Goal: Task Accomplishment & Management: Manage account settings

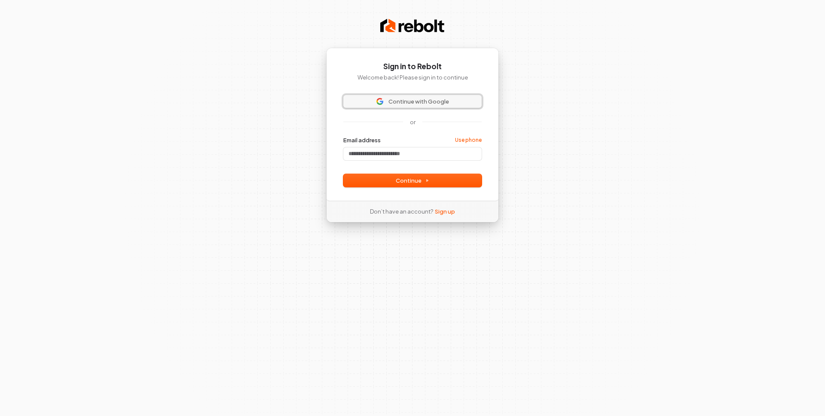
click at [355, 98] on span "Continue with Google" at bounding box center [413, 102] width 128 height 8
click at [382, 153] on input "Email address" at bounding box center [413, 153] width 138 height 13
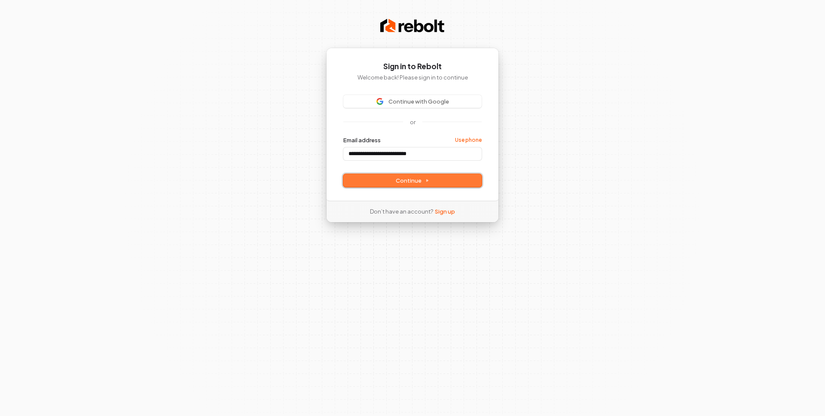
click at [416, 179] on span "Continue" at bounding box center [413, 181] width 34 height 8
type input "**********"
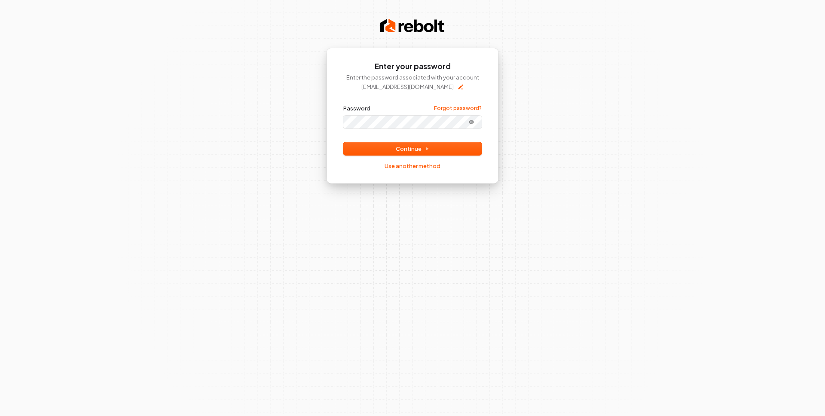
click at [344, 104] on button "submit" at bounding box center [344, 104] width 0 height 0
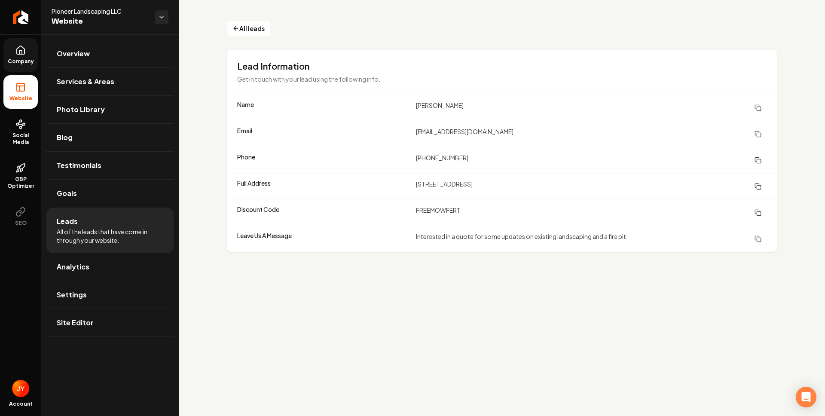
click at [22, 66] on link "Company" at bounding box center [20, 55] width 34 height 34
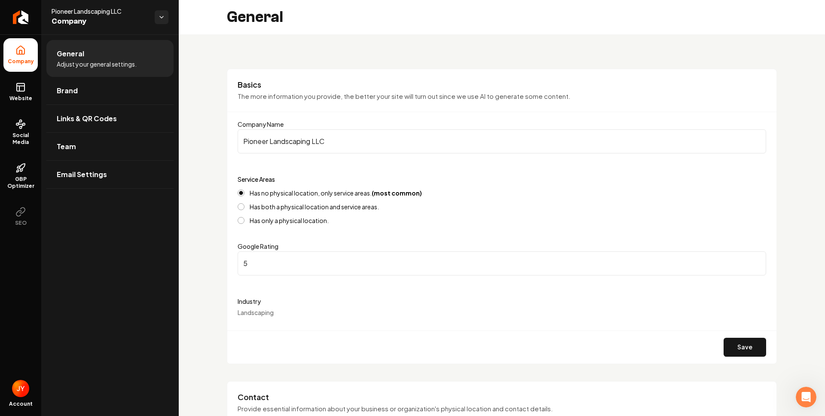
click at [16, 392] on img "Open user button" at bounding box center [20, 388] width 17 height 17
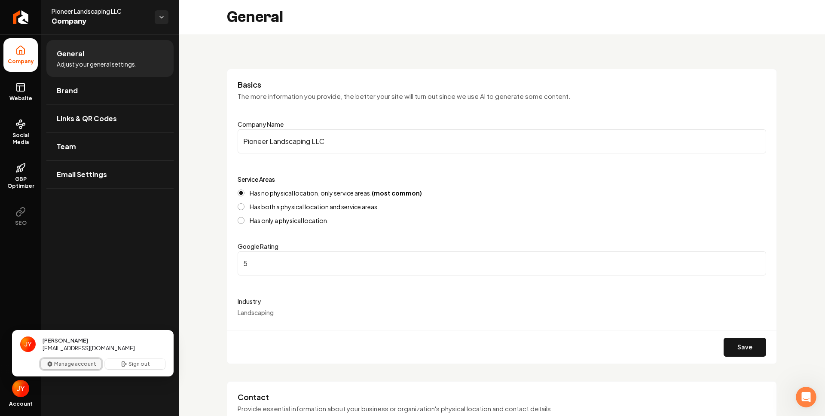
click at [72, 362] on button "Manage account" at bounding box center [71, 364] width 61 height 10
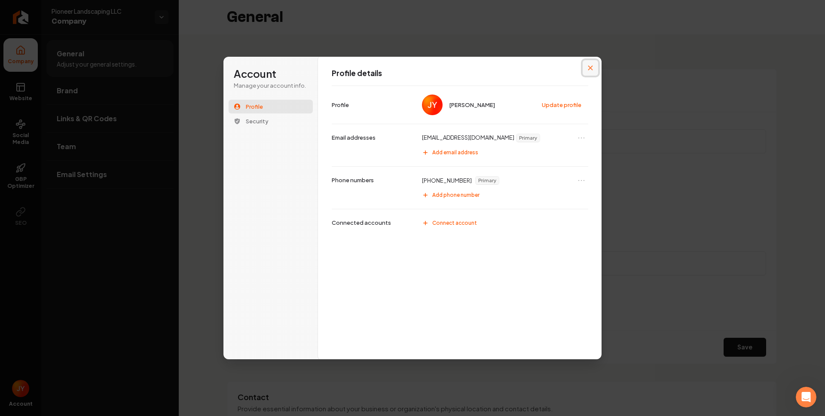
click at [589, 67] on icon "Close modal" at bounding box center [590, 67] width 5 height 5
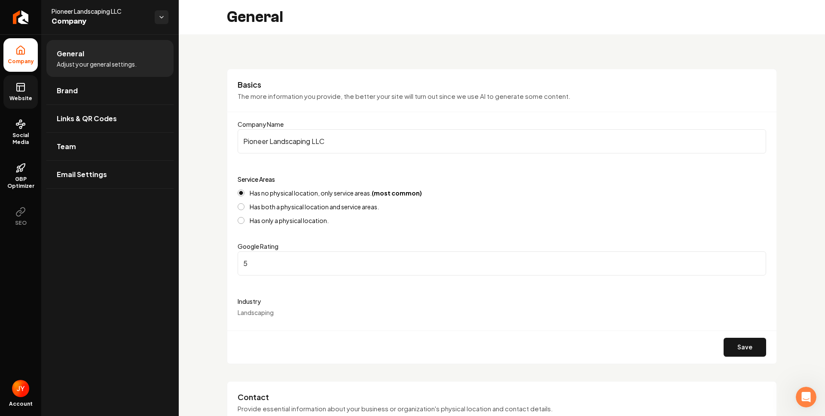
click at [13, 89] on link "Website" at bounding box center [20, 92] width 34 height 34
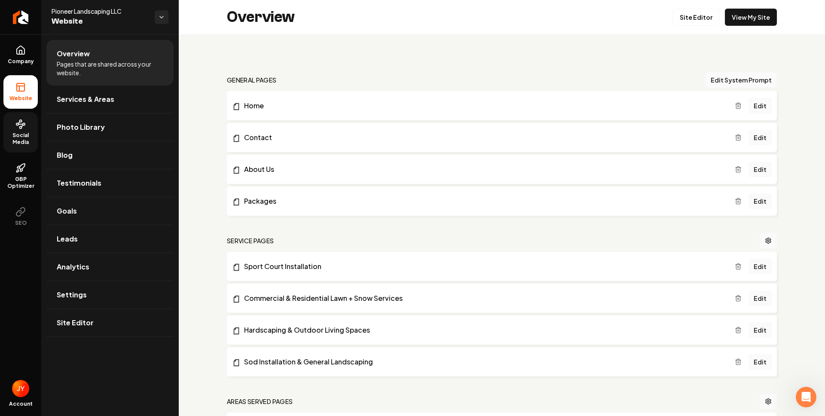
click at [18, 132] on span "Social Media" at bounding box center [20, 139] width 34 height 14
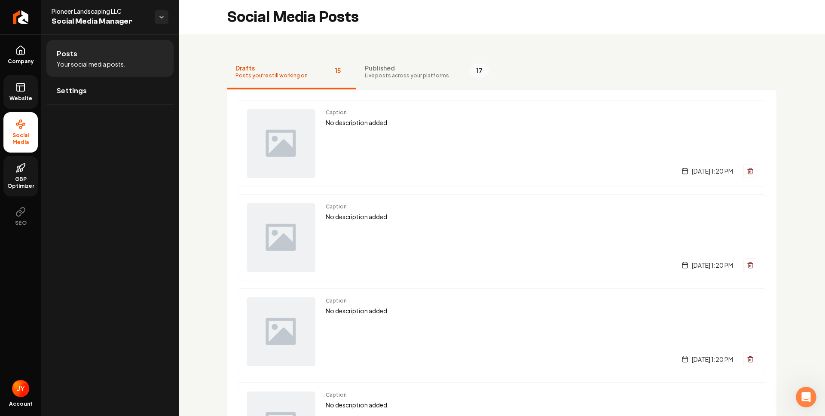
click at [25, 176] on span "GBP Optimizer" at bounding box center [20, 183] width 34 height 14
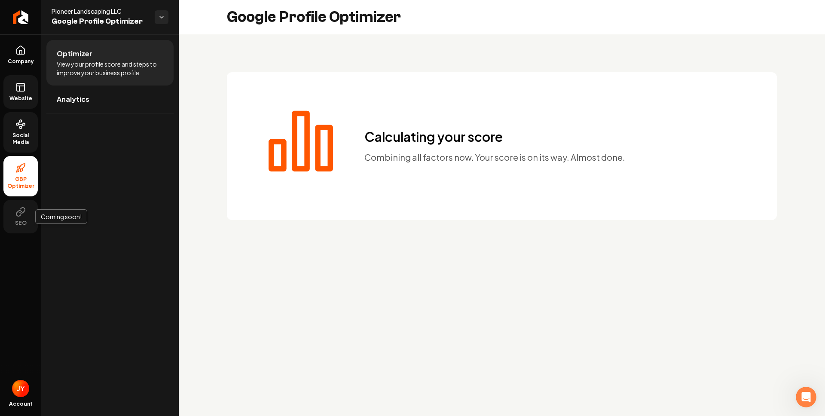
click at [23, 209] on icon at bounding box center [20, 212] width 10 height 10
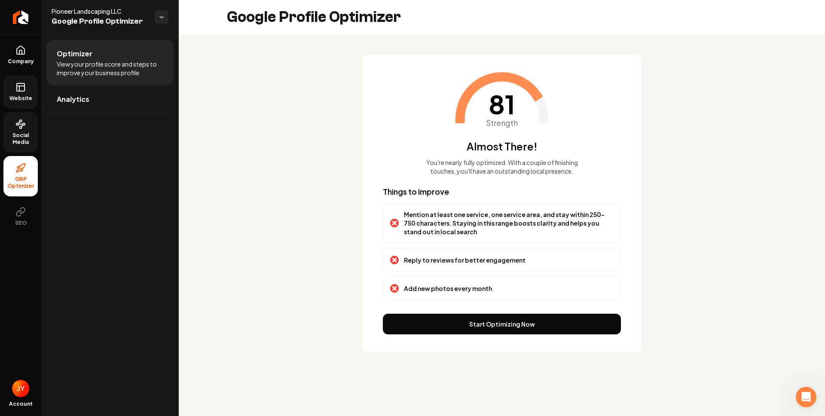
click at [8, 143] on span "Social Media" at bounding box center [20, 139] width 34 height 14
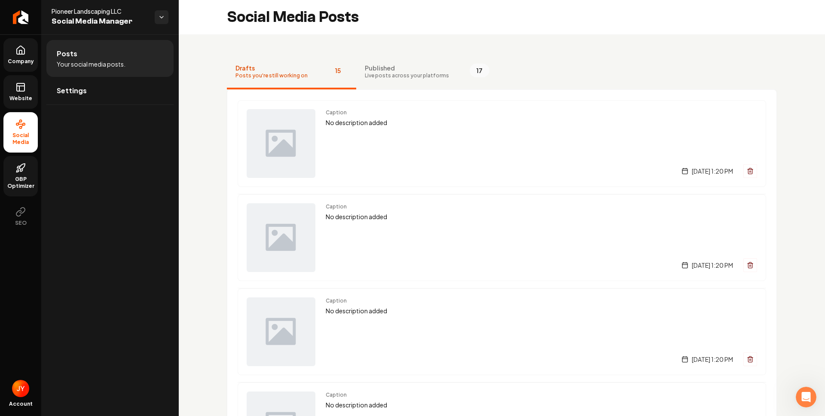
click at [15, 53] on icon at bounding box center [20, 50] width 10 height 10
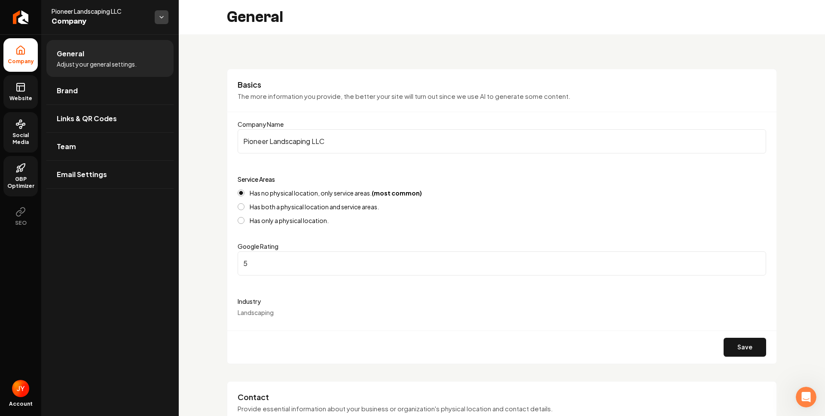
click at [157, 12] on html "Company Website Social Media GBP Optimizer SEO Account Pioneer Landscaping LLC …" at bounding box center [412, 208] width 825 height 416
click at [159, 14] on html "Company Website Social Media GBP Optimizer SEO Account Pioneer Landscaping LLC …" at bounding box center [412, 208] width 825 height 416
click at [98, 91] on link "Brand" at bounding box center [109, 91] width 127 height 28
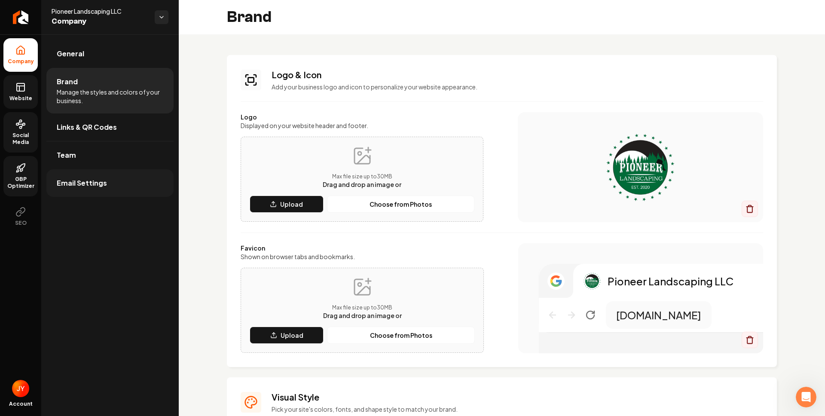
click at [97, 188] on link "Email Settings" at bounding box center [109, 183] width 127 height 28
click at [66, 151] on span "Team" at bounding box center [66, 155] width 19 height 10
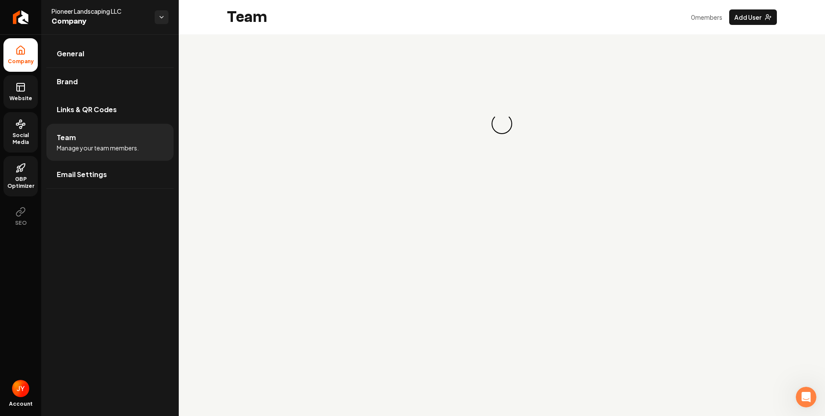
click at [73, 139] on span "Team" at bounding box center [66, 137] width 19 height 10
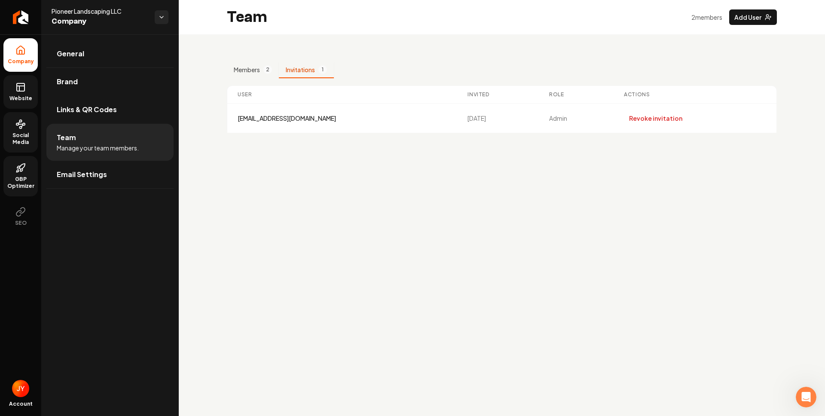
click at [308, 70] on button "Invitations 1" at bounding box center [306, 70] width 55 height 16
drag, startPoint x: 254, startPoint y: 69, endPoint x: 276, endPoint y: 71, distance: 22.0
click at [254, 69] on button "Members 2" at bounding box center [253, 70] width 52 height 16
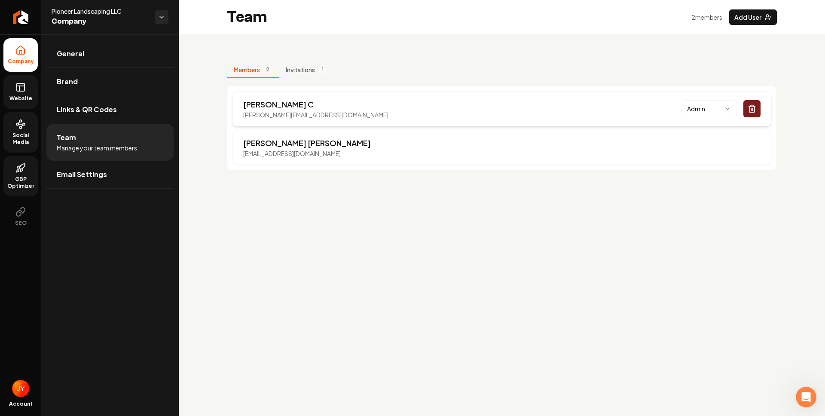
click at [750, 108] on icon "Main content area" at bounding box center [752, 108] width 9 height 9
